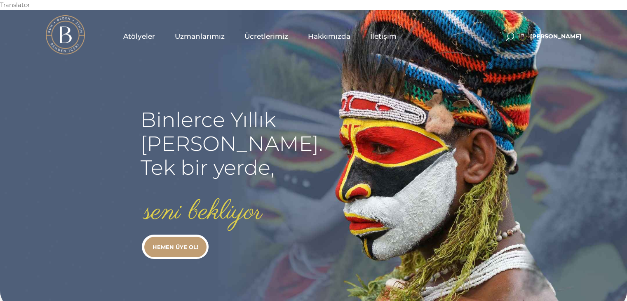
click at [183, 32] on span "Uzmanlarımız" at bounding box center [200, 36] width 50 height 9
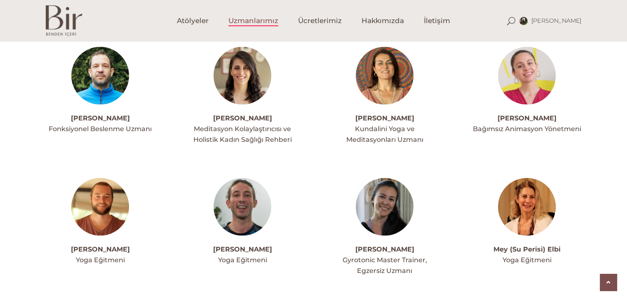
scroll to position [1534, 0]
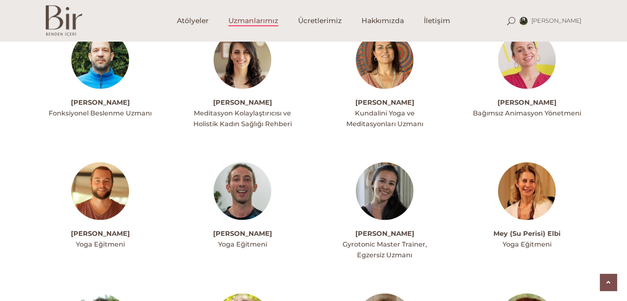
click at [104, 162] on img at bounding box center [100, 191] width 58 height 58
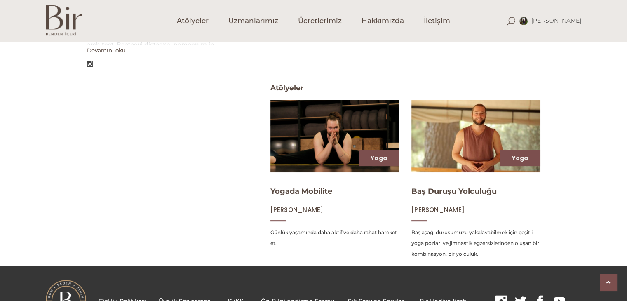
scroll to position [313, 0]
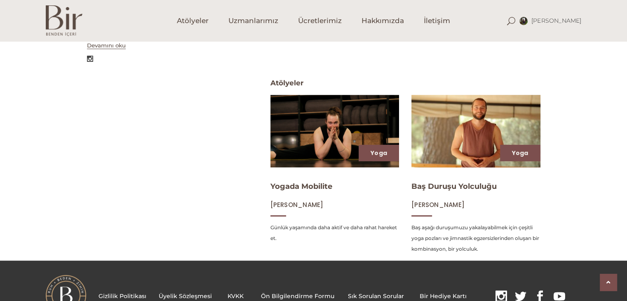
click at [465, 113] on img at bounding box center [475, 131] width 133 height 75
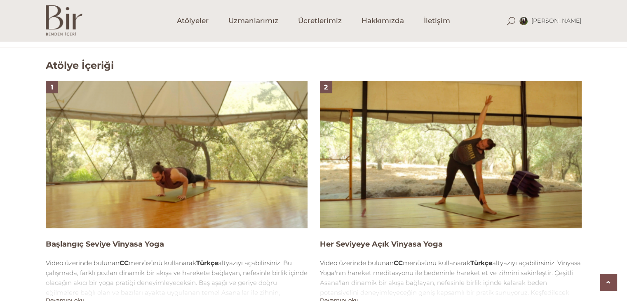
click at [627, 297] on html "Translator Seçil Karac Hesabım Üyelik Bilgileri Abonelik Çıkış" at bounding box center [313, 298] width 627 height 1716
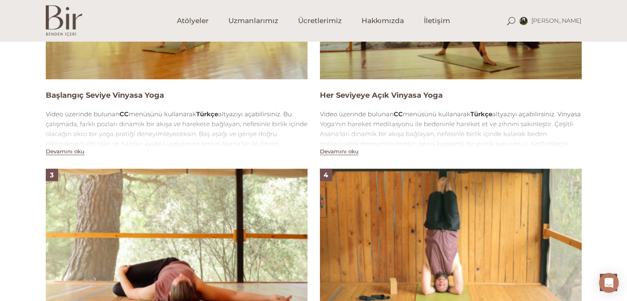
scroll to position [714, 0]
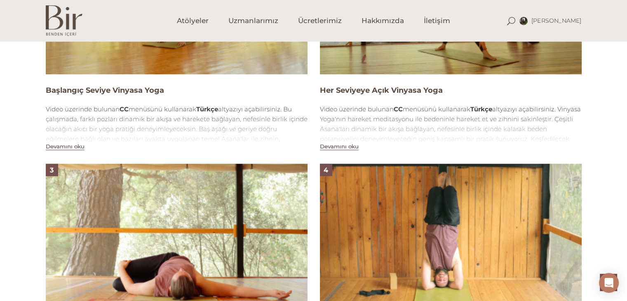
click at [402, 54] on img at bounding box center [451, 0] width 262 height 147
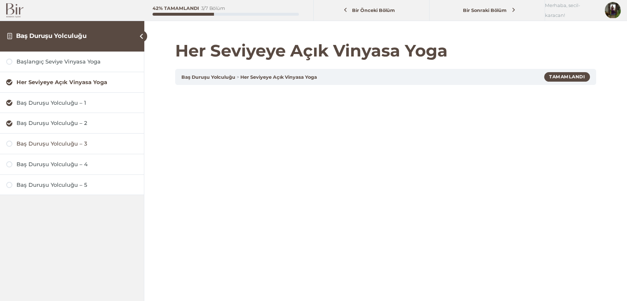
click at [9, 145] on div at bounding box center [9, 144] width 6 height 6
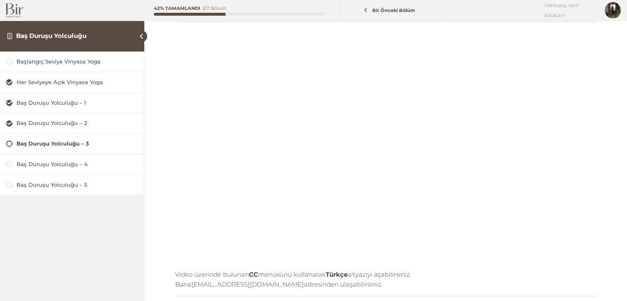
scroll to position [82, 0]
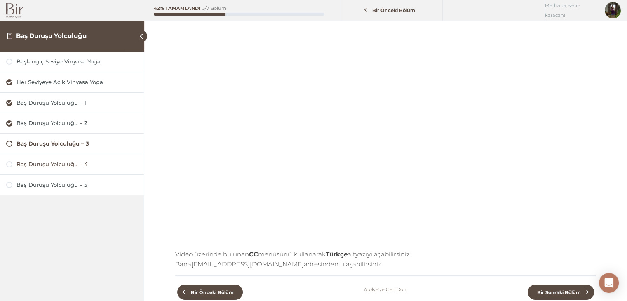
click at [9, 165] on div at bounding box center [9, 164] width 6 height 6
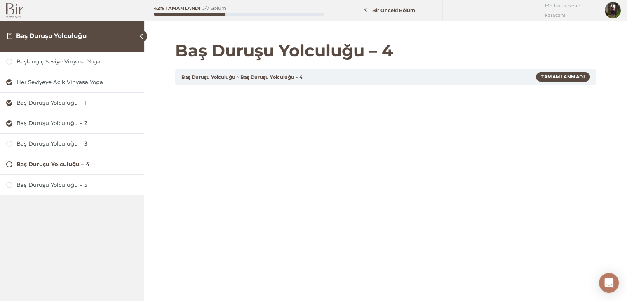
click at [627, 295] on div "Baş Duruşu Yolculuğu – 4 Baş Duruşu Yolculuğu Baş Duruşu Yolculuğu – 4 Tamamlan…" at bounding box center [385, 257] width 483 height 494
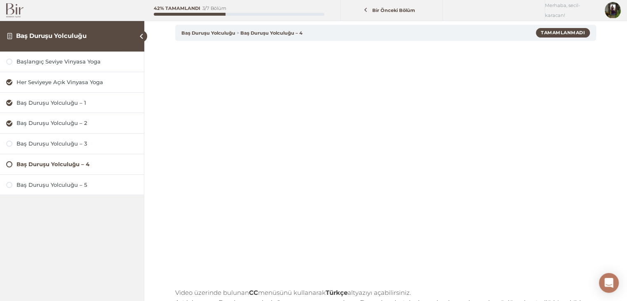
scroll to position [66, 0]
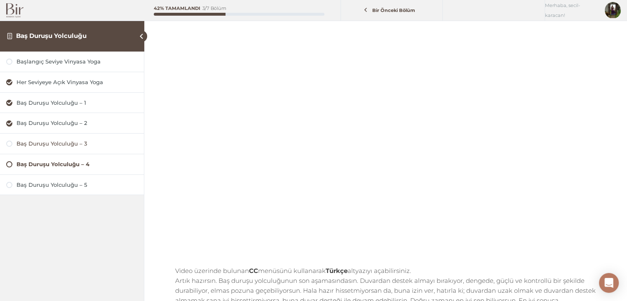
click at [9, 144] on div at bounding box center [9, 144] width 6 height 6
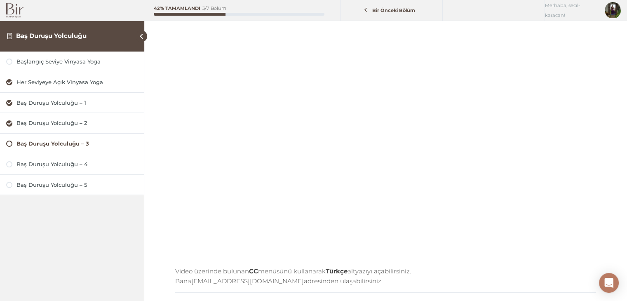
scroll to position [66, 0]
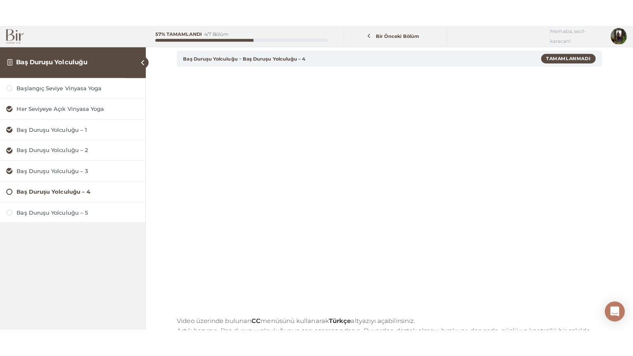
scroll to position [49, 0]
